Goal: Information Seeking & Learning: Learn about a topic

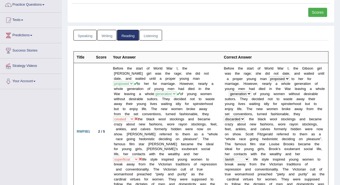
scroll to position [30, 0]
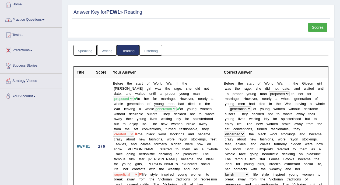
click at [41, 20] on link "Practice Questions" at bounding box center [30, 18] width 61 height 13
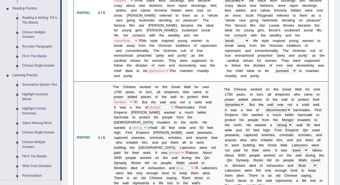
scroll to position [176, 0]
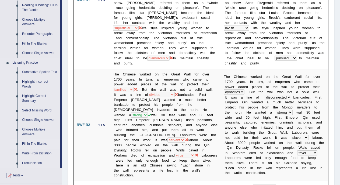
click at [43, 143] on link "Fill In The Blanks" at bounding box center [40, 144] width 41 height 10
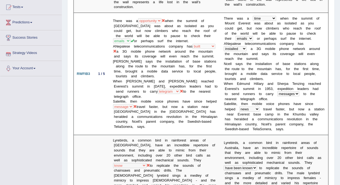
scroll to position [355, 0]
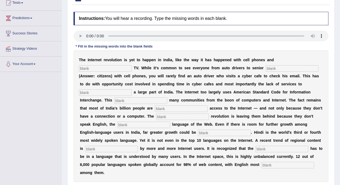
scroll to position [62, 0]
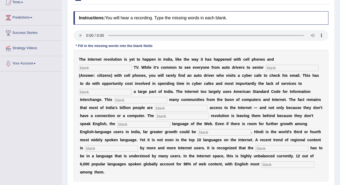
click at [99, 68] on input "text" at bounding box center [105, 68] width 53 height 6
type input "C"
type input "cable"
click at [289, 66] on input "text" at bounding box center [292, 68] width 53 height 6
type input "citizens"
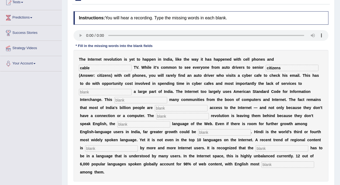
click at [110, 90] on input "text" at bounding box center [105, 92] width 53 height 6
click at [117, 94] on input "target" at bounding box center [105, 92] width 53 height 6
type input "target"
click at [121, 97] on input "text" at bounding box center [140, 100] width 53 height 6
type input "e"
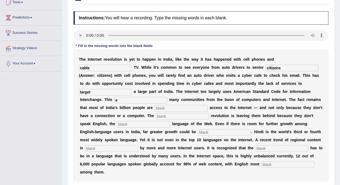
click at [164, 106] on input "text" at bounding box center [181, 108] width 53 height 6
type input "d"
click at [166, 114] on input "text" at bounding box center [182, 116] width 53 height 6
type input "digital"
click at [150, 124] on input "text" at bounding box center [143, 124] width 53 height 6
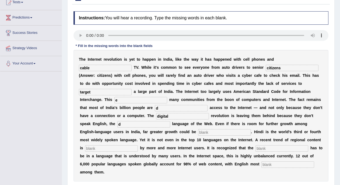
type input "d"
click at [220, 132] on input "text" at bounding box center [224, 132] width 53 height 6
type input "u"
click at [126, 146] on input "text" at bounding box center [111, 149] width 53 height 6
type input "prefered"
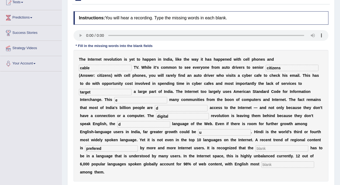
click at [273, 148] on input "text" at bounding box center [281, 149] width 53 height 6
type input "content"
click at [276, 161] on div "T h e I n t e r n e t r e v o l u t i o n i s y e t t o h a p p e n i n I n d i…" at bounding box center [200, 116] width 255 height 132
click at [276, 163] on input "text" at bounding box center [287, 165] width 53 height 6
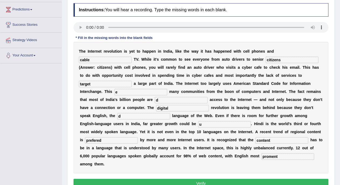
scroll to position [91, 0]
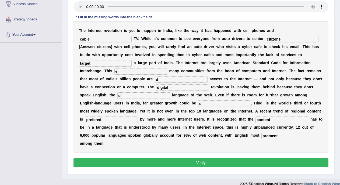
type input "proment"
click at [242, 160] on button "Verify" at bounding box center [200, 162] width 255 height 9
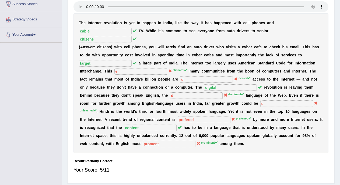
scroll to position [26, 0]
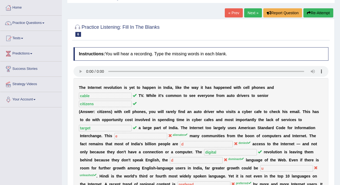
click at [248, 15] on link "Next »" at bounding box center [253, 12] width 18 height 9
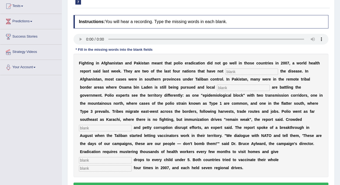
scroll to position [59, 0]
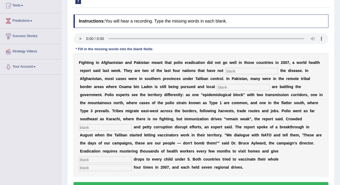
click at [86, 166] on input "text" at bounding box center [105, 168] width 53 height 6
type input "population"
click at [95, 161] on input "text" at bounding box center [105, 160] width 53 height 6
type input "vaccin"
click at [231, 71] on input "text" at bounding box center [251, 71] width 53 height 6
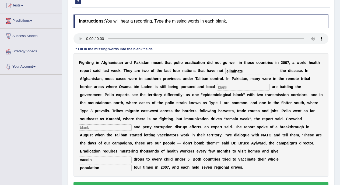
type input "eliminate"
click at [238, 84] on input "text" at bounding box center [243, 87] width 53 height 6
type input "military"
click at [113, 129] on input "text" at bounding box center [105, 128] width 53 height 6
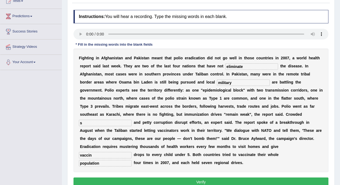
scroll to position [97, 0]
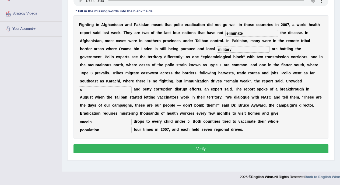
type input "s"
click at [269, 152] on button "Verify" at bounding box center [200, 148] width 255 height 9
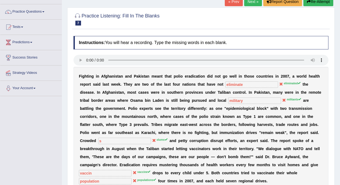
scroll to position [36, 0]
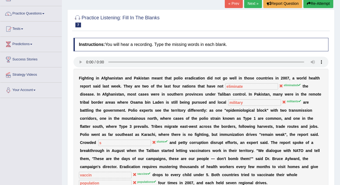
click at [248, 3] on link "Next »" at bounding box center [253, 3] width 18 height 9
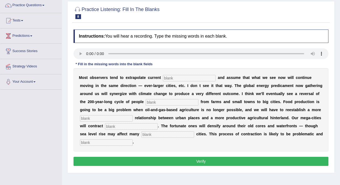
scroll to position [44, 0]
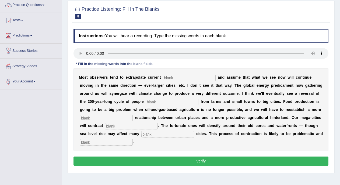
click at [167, 77] on input "text" at bounding box center [189, 78] width 53 height 6
type input "trams"
click at [166, 98] on div "M o s t o b s e r v e r s t e n d t o e x t r a p o l a t e c u r r e n t trams…" at bounding box center [200, 109] width 255 height 83
click at [166, 100] on input "text" at bounding box center [172, 102] width 53 height 6
type input "moving"
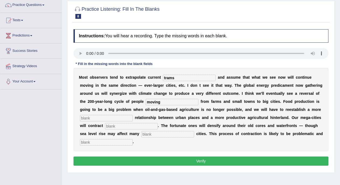
click at [129, 118] on input "text" at bounding box center [106, 118] width 53 height 6
type input "[PERSON_NAME]"
click at [129, 126] on input "text" at bounding box center [131, 126] width 53 height 6
type input "substan"
click at [151, 136] on input "text" at bounding box center [167, 134] width 53 height 6
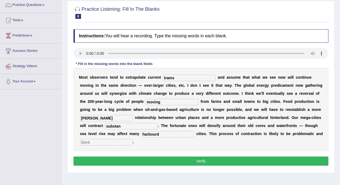
type input "harbourd"
click at [127, 141] on input "text" at bounding box center [106, 142] width 53 height 6
type input "v"
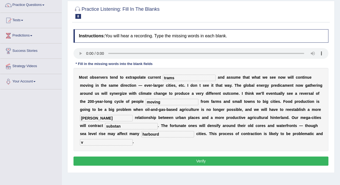
click at [128, 160] on button "Verify" at bounding box center [200, 161] width 255 height 9
